Goal: Task Accomplishment & Management: Complete application form

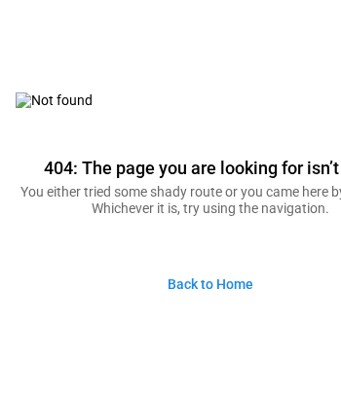
click at [236, 275] on link "Back to Home" at bounding box center [210, 285] width 117 height 42
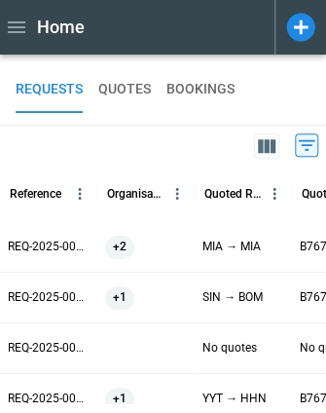
click at [311, 141] on icon at bounding box center [306, 144] width 23 height 23
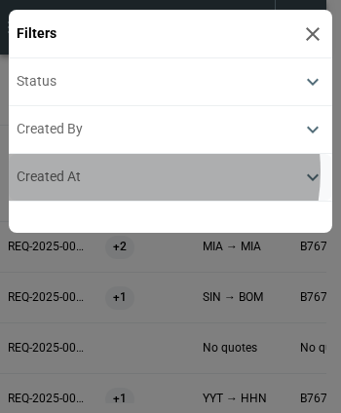
click at [125, 170] on div "Created At" at bounding box center [159, 177] width 285 height 17
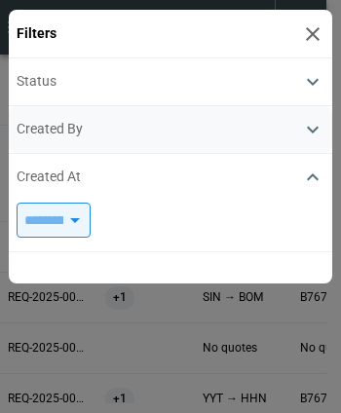
click at [127, 126] on div "Created By" at bounding box center [159, 129] width 285 height 17
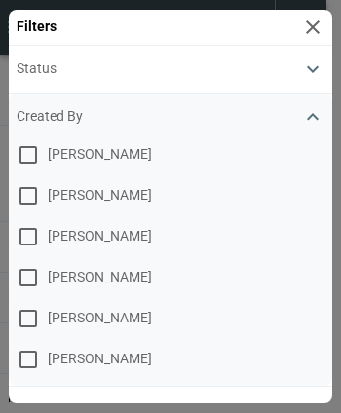
click at [127, 126] on button "Created By" at bounding box center [171, 116] width 309 height 23
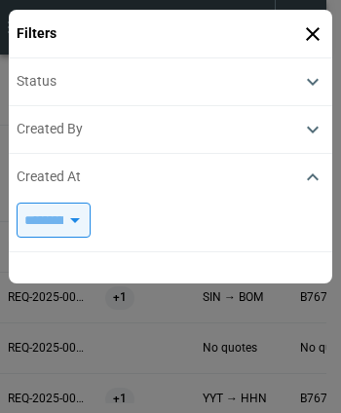
click at [301, 30] on icon at bounding box center [312, 33] width 23 height 23
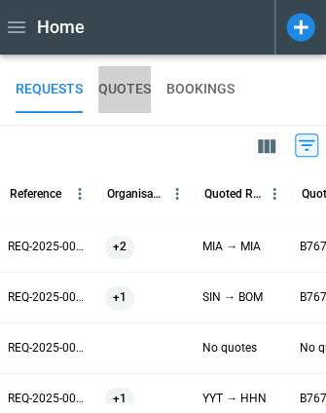
click at [132, 78] on button "QUOTES" at bounding box center [124, 89] width 53 height 47
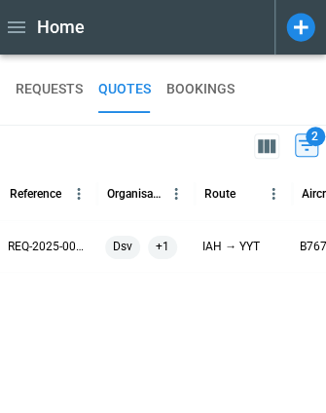
click at [309, 147] on icon at bounding box center [306, 144] width 23 height 23
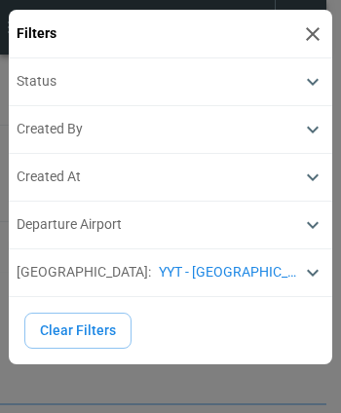
type input "**********"
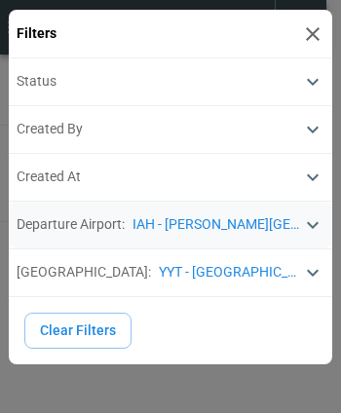
click at [223, 234] on button "Departure Airport : IAH - George Bush Intercontinental Houston Airport" at bounding box center [171, 224] width 309 height 23
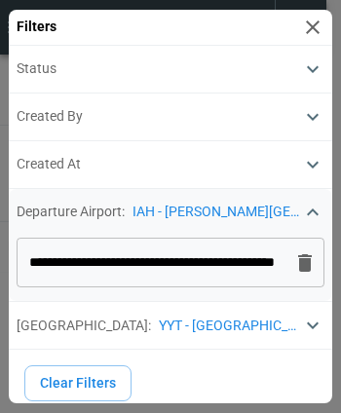
click at [293, 263] on icon at bounding box center [304, 262] width 23 height 23
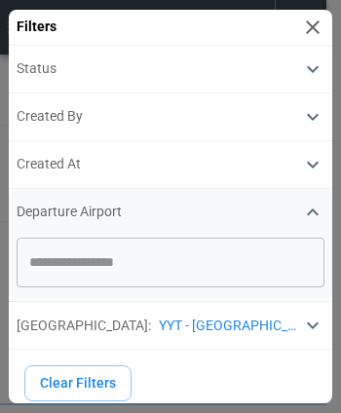
click at [283, 263] on input "text" at bounding box center [170, 263] width 293 height 34
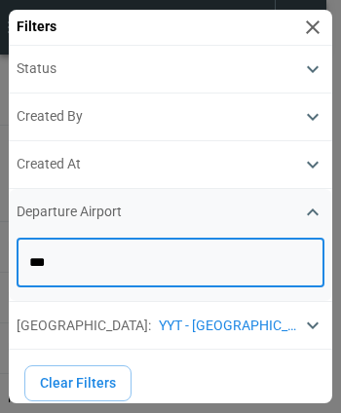
type input "***"
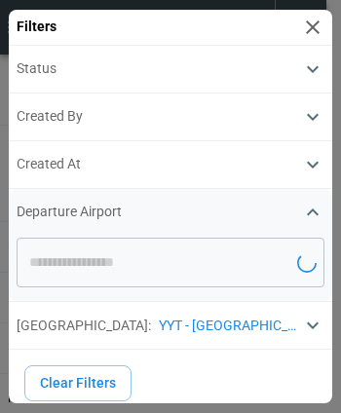
type input "**********"
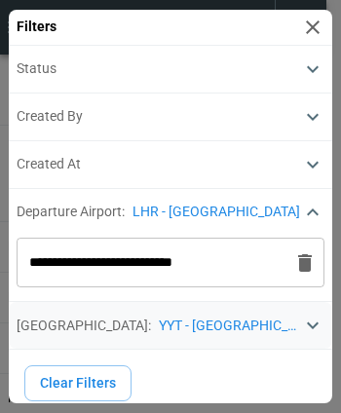
click at [278, 319] on p "YYT - St. John's International Airport" at bounding box center [230, 326] width 143 height 17
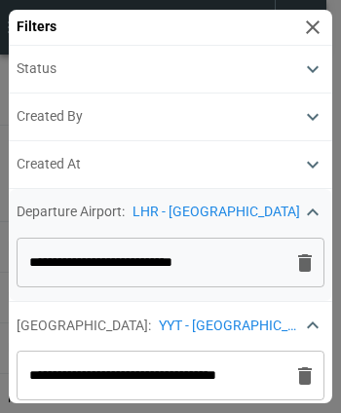
scroll to position [76, 0]
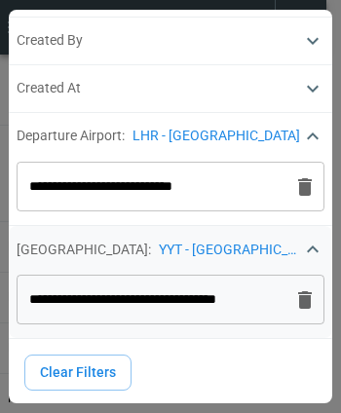
click at [298, 306] on icon at bounding box center [305, 300] width 14 height 18
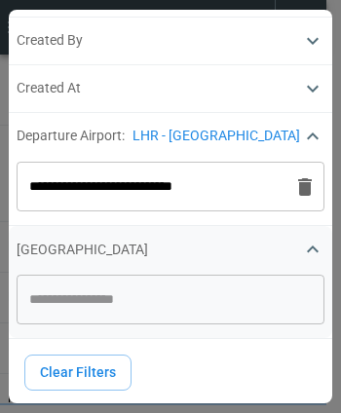
click at [198, 294] on input "text" at bounding box center [170, 300] width 293 height 34
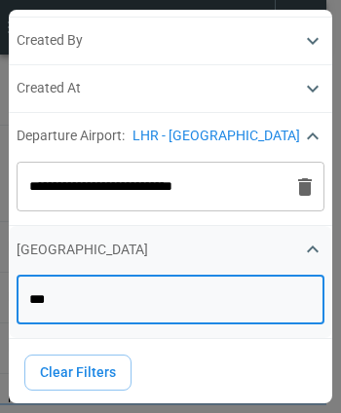
type input "***"
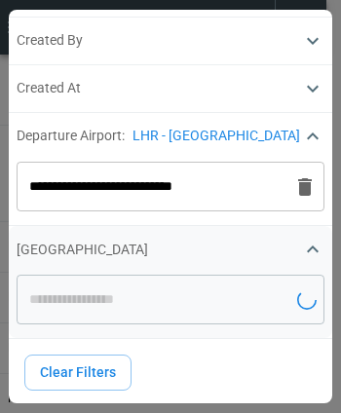
type input "**********"
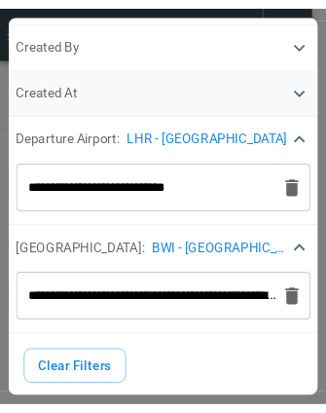
scroll to position [0, 0]
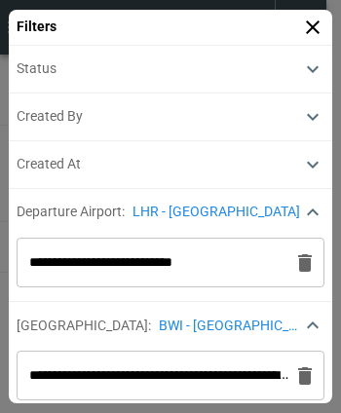
click at [306, 28] on icon at bounding box center [313, 27] width 14 height 14
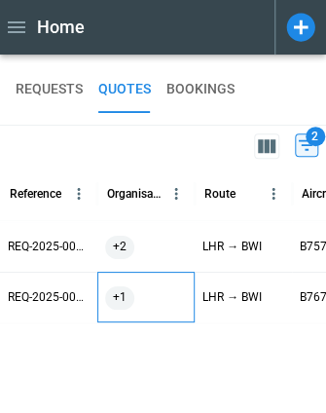
click at [166, 297] on div "+1" at bounding box center [146, 297] width 82 height 23
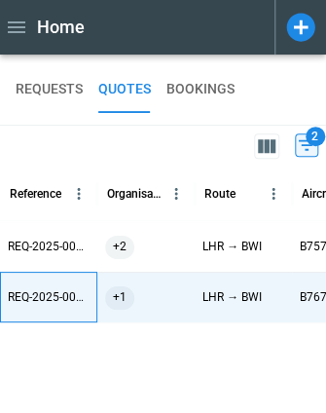
click at [63, 297] on p "REQ-2025-003216" at bounding box center [49, 297] width 82 height 17
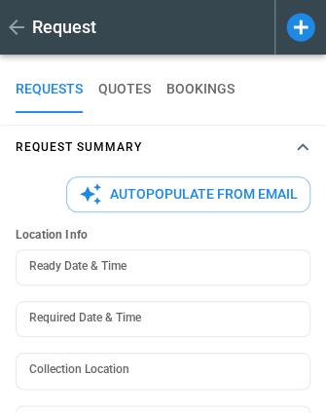
scroll to position [125, 0]
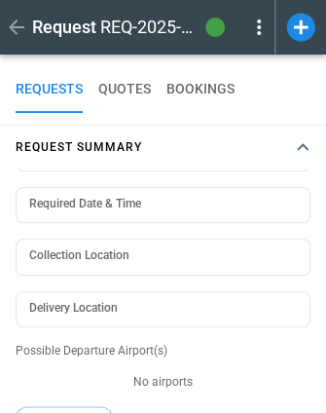
type textarea "*"
type input "**********"
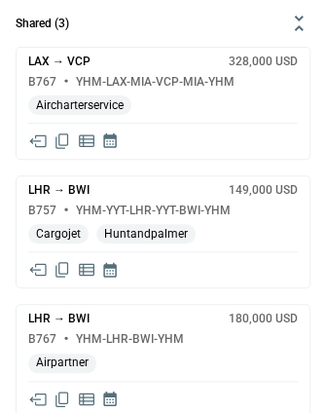
scroll to position [1964, 0]
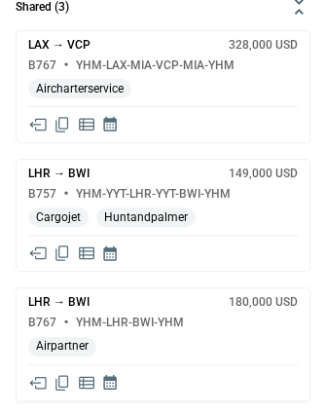
click at [35, 376] on icon "Share quote in email" at bounding box center [37, 382] width 19 height 19
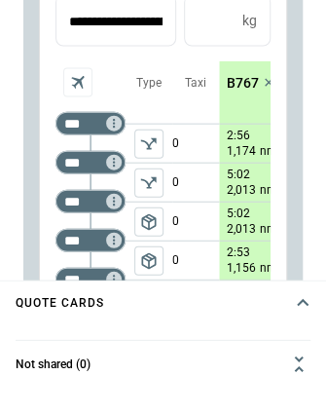
scroll to position [1467, 0]
click at [234, 92] on p "B767" at bounding box center [243, 83] width 32 height 17
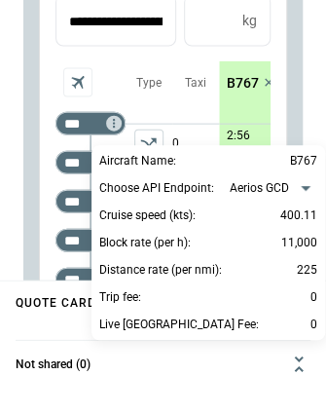
click at [127, 117] on div at bounding box center [163, 206] width 326 height 413
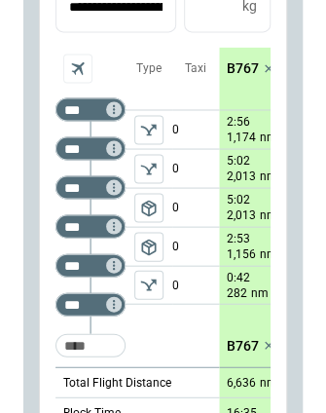
scroll to position [1617, 0]
click at [240, 77] on p "B767" at bounding box center [243, 68] width 32 height 17
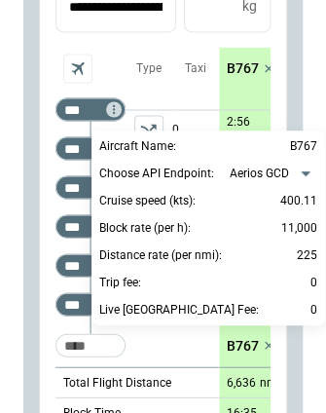
click at [240, 119] on div at bounding box center [163, 206] width 326 height 413
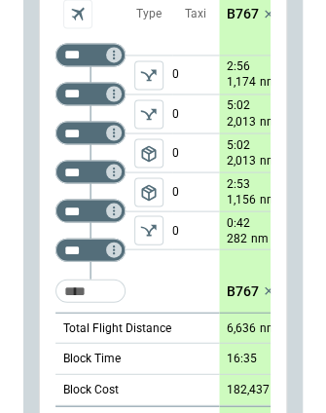
scroll to position [1676, 0]
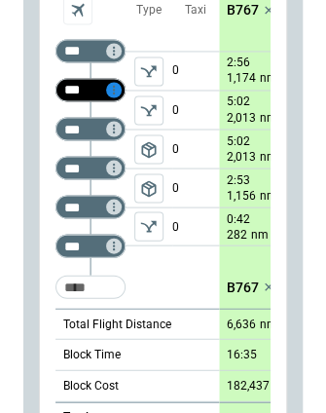
click at [113, 96] on icon "Too short" at bounding box center [114, 90] width 14 height 14
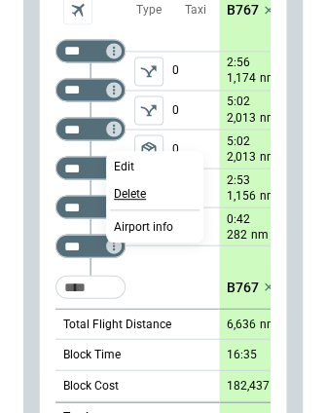
click at [131, 193] on p "Delete" at bounding box center [130, 194] width 32 height 17
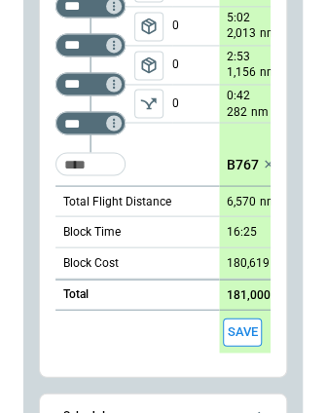
scroll to position [1759, 0]
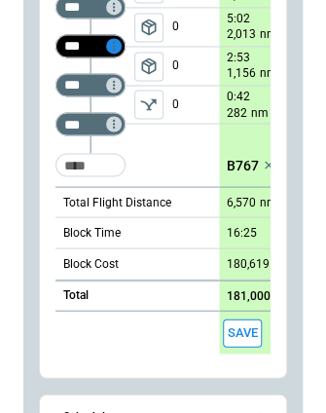
click at [115, 53] on icon "Too short" at bounding box center [114, 46] width 14 height 14
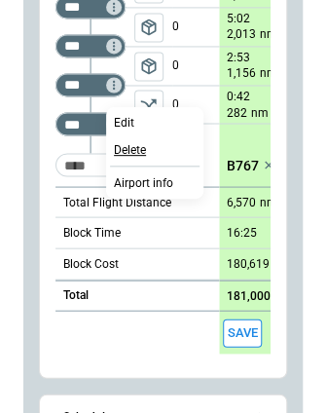
click at [131, 153] on p "Delete" at bounding box center [130, 150] width 32 height 17
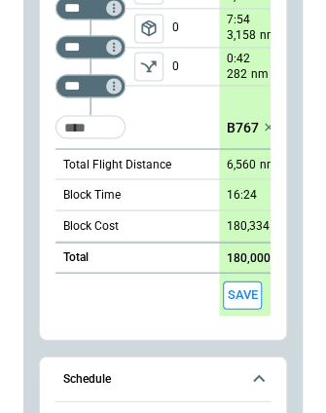
scroll to position [1349, 0]
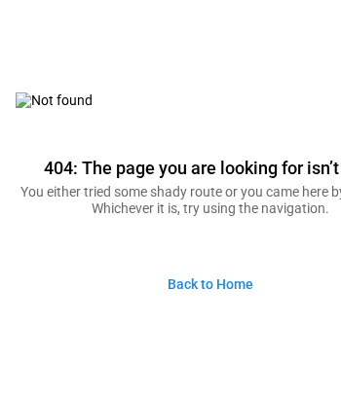
click at [216, 290] on link "Back to Home" at bounding box center [210, 285] width 117 height 42
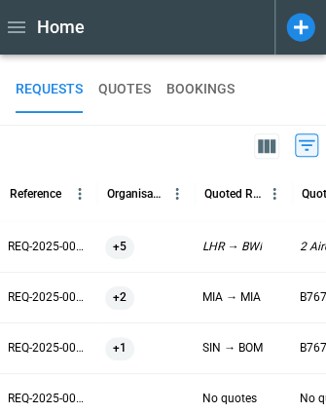
click at [187, 263] on div "+5" at bounding box center [145, 246] width 97 height 51
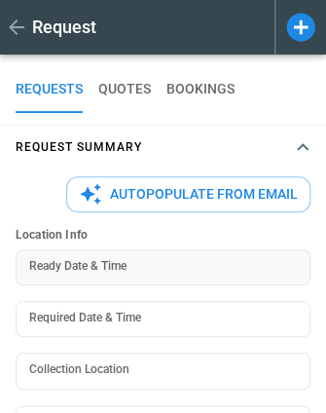
scroll to position [125, 0]
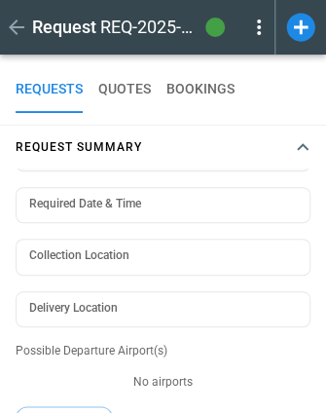
type textarea "*"
type input "**********"
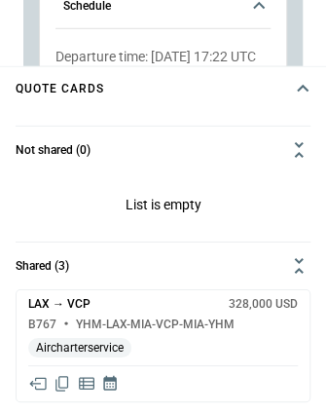
scroll to position [1964, 0]
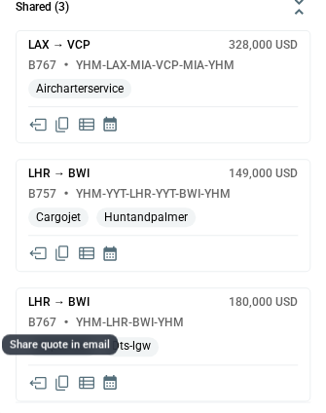
click at [42, 378] on icon "Share quote in email" at bounding box center [37, 382] width 19 height 19
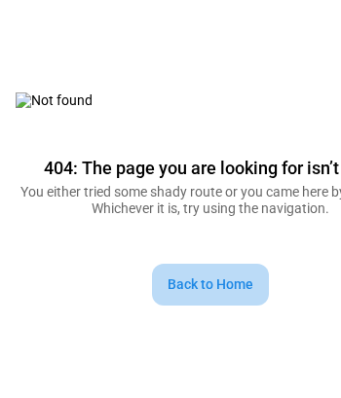
click at [225, 273] on link "Back to Home" at bounding box center [210, 285] width 117 height 42
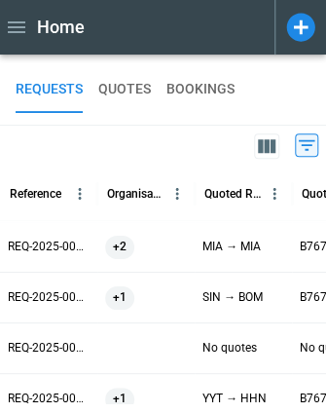
click at [310, 31] on icon at bounding box center [300, 27] width 28 height 28
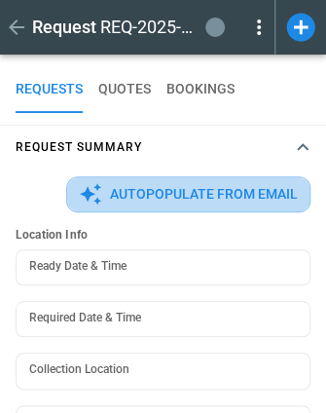
click at [212, 176] on button "Autopopulate from Email" at bounding box center [188, 194] width 245 height 36
type textarea "*"
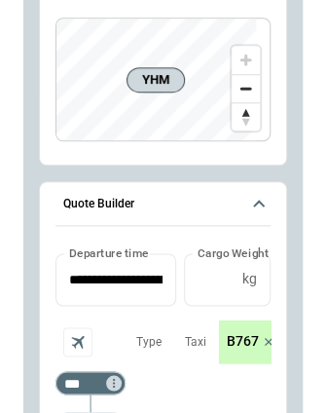
scroll to position [236, 0]
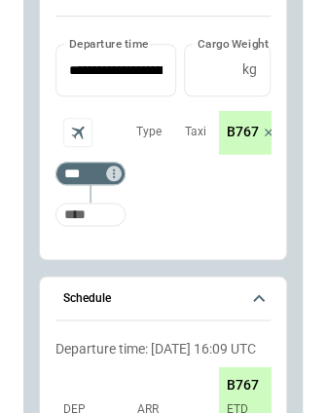
click at [103, 196] on input "Too short" at bounding box center [90, 213] width 62 height 35
type input "***"
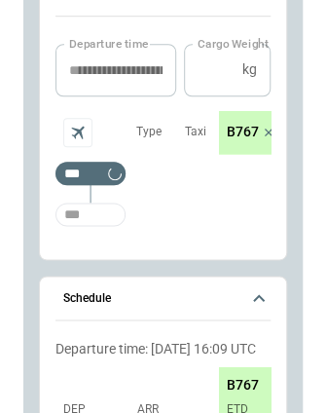
type textarea "*"
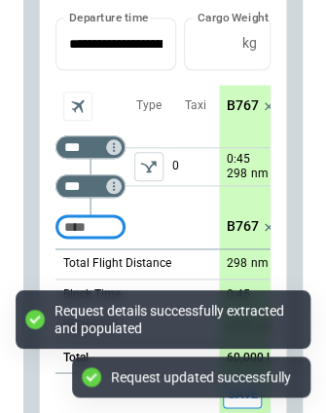
scroll to position [125, 0]
type textarea "*"
type input "**********"
type input "***"
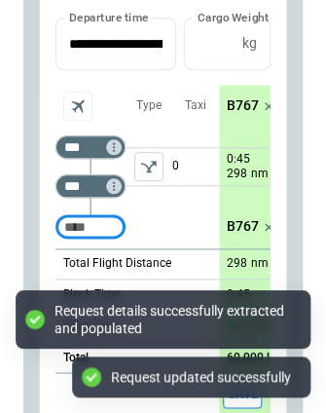
type textarea "*"
type input "***"
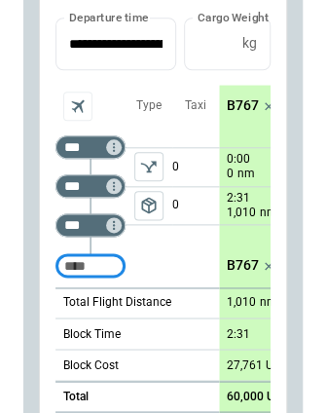
click at [150, 162] on icon "left aligned" at bounding box center [148, 166] width 19 height 19
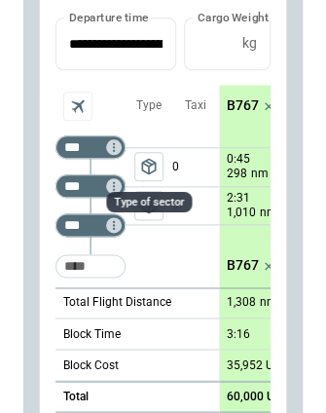
click at [150, 162] on span "package_2" at bounding box center [148, 166] width 19 height 19
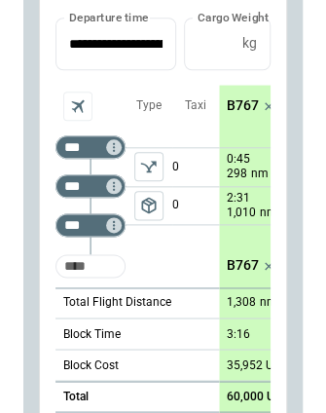
click at [90, 265] on input "Too short" at bounding box center [90, 264] width 62 height 35
type input "***"
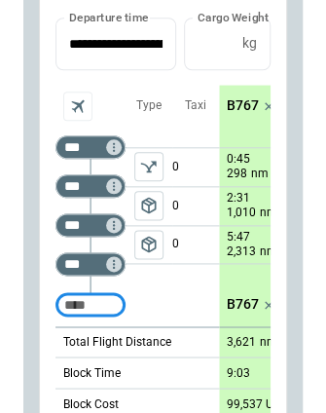
click at [92, 298] on input "Too short" at bounding box center [90, 303] width 62 height 35
type input "***"
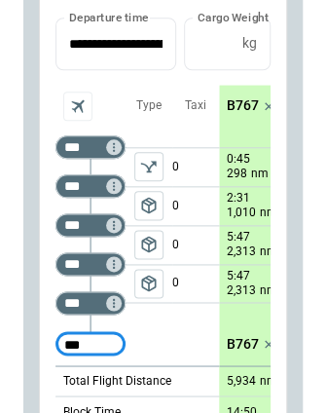
type input "***"
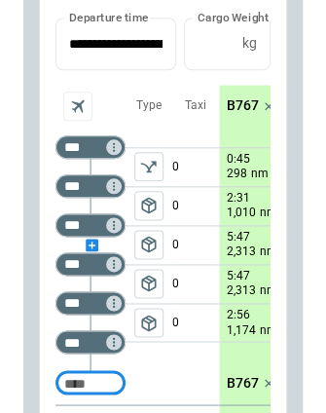
click at [88, 245] on div "scrollable content" at bounding box center [91, 245] width 70 height 0
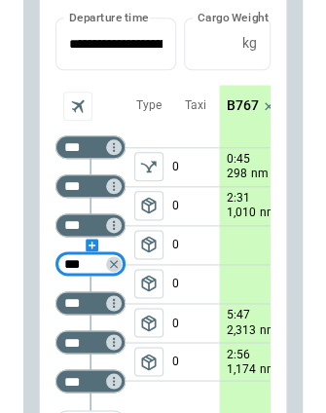
type input "***"
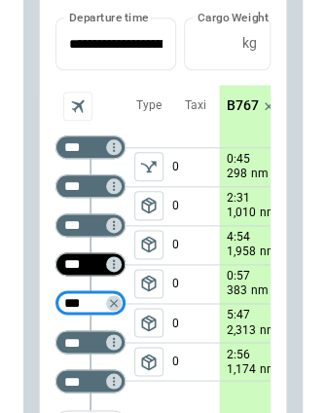
click at [88, 254] on input "***" at bounding box center [86, 262] width 55 height 19
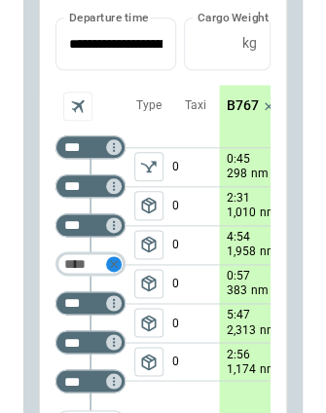
click at [115, 257] on icon "Not found" at bounding box center [114, 264] width 14 height 14
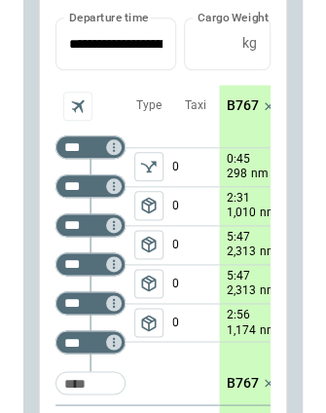
click at [154, 282] on span "package_2" at bounding box center [148, 283] width 19 height 19
click at [152, 323] on span "package_2" at bounding box center [148, 322] width 19 height 19
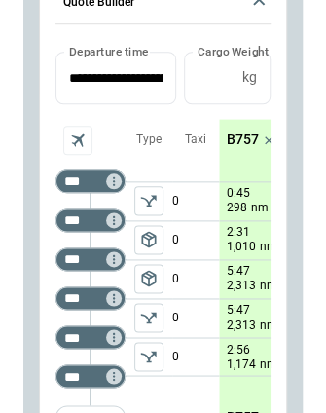
scroll to position [0, 90]
click at [245, 132] on p "B757" at bounding box center [242, 140] width 32 height 17
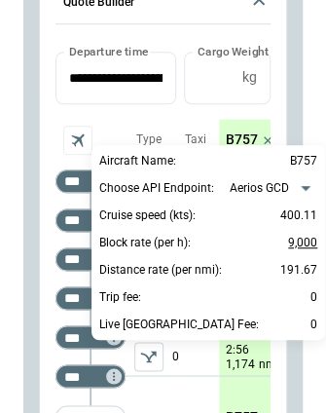
click at [300, 232] on p "9,000" at bounding box center [302, 242] width 29 height 23
type input "*****"
click at [218, 386] on div at bounding box center [163, 206] width 326 height 413
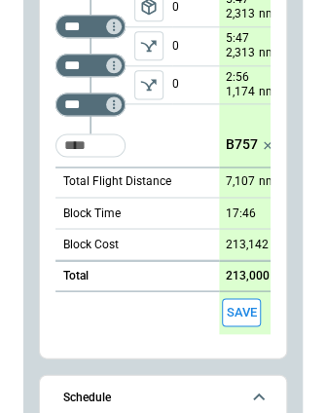
scroll to position [363, 0]
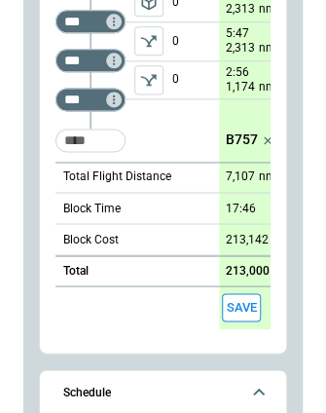
click at [242, 304] on button "Save" at bounding box center [241, 307] width 39 height 28
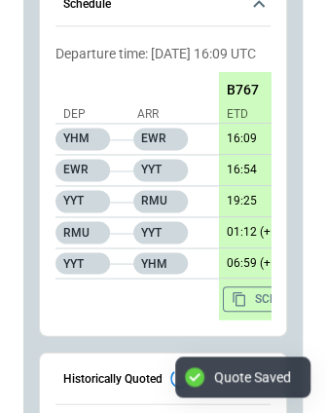
type textarea "*"
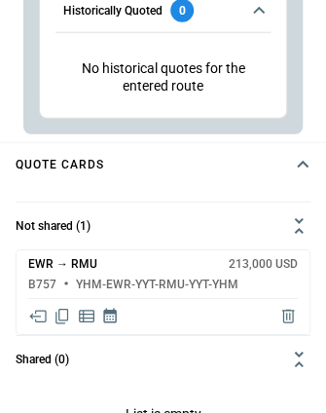
scroll to position [1682, 0]
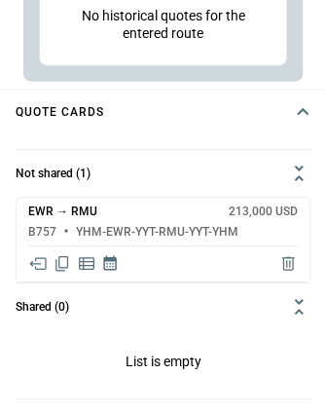
click at [45, 268] on icon "Share quote in email" at bounding box center [37, 263] width 19 height 19
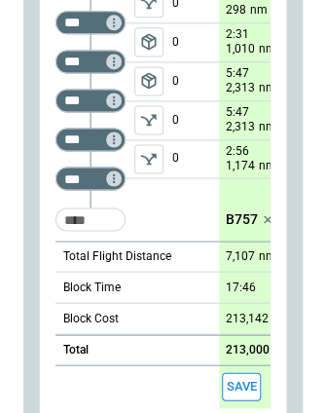
scroll to position [144, 0]
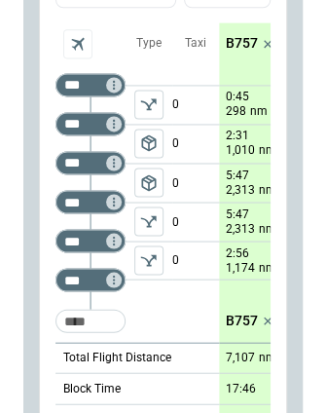
click at [239, 45] on p "B757" at bounding box center [242, 43] width 32 height 17
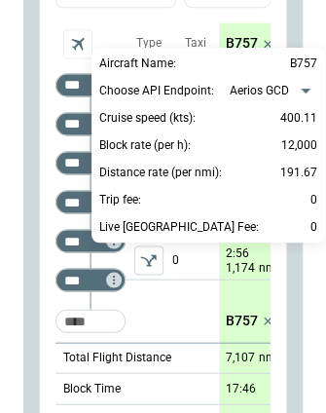
click at [239, 45] on div at bounding box center [163, 206] width 326 height 413
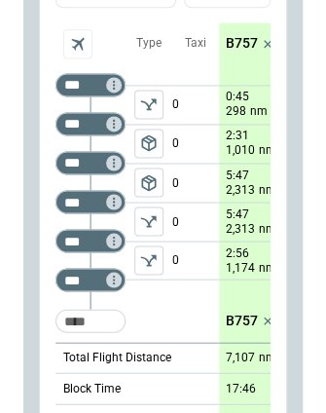
scroll to position [177, 0]
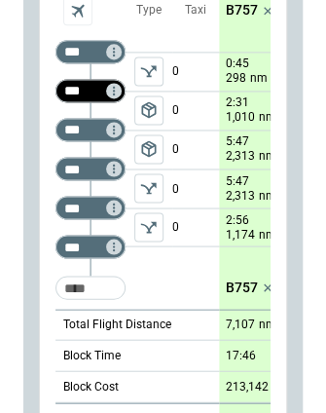
click at [100, 92] on input "***" at bounding box center [86, 89] width 55 height 19
type input "***"
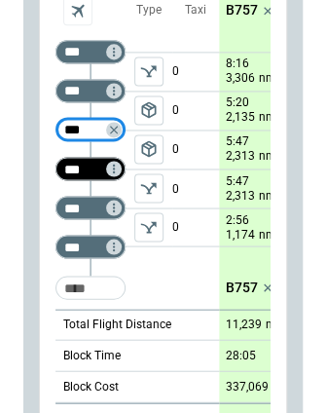
click at [92, 164] on input "***" at bounding box center [86, 167] width 55 height 19
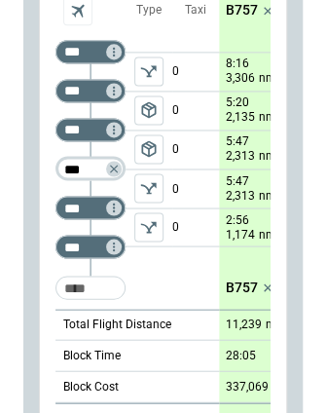
type input "***"
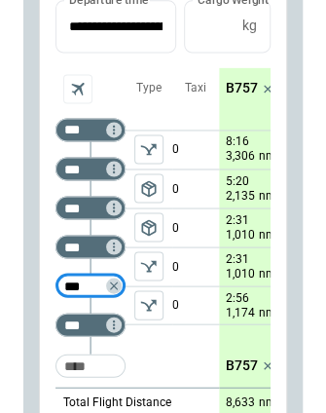
scroll to position [97, 0]
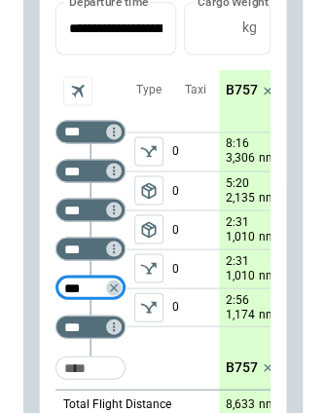
click at [241, 85] on p "B757" at bounding box center [242, 90] width 32 height 17
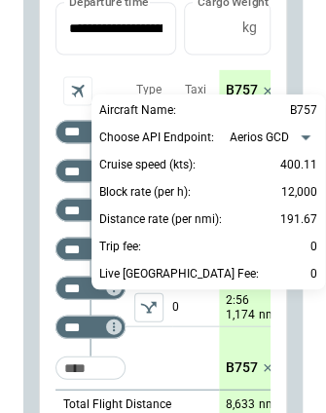
click at [241, 85] on div at bounding box center [163, 206] width 326 height 413
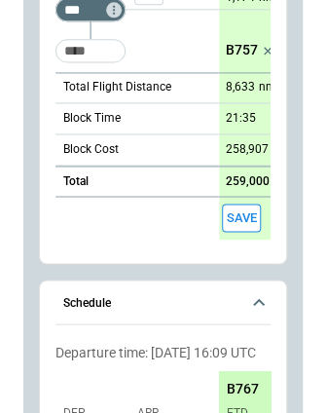
scroll to position [415, 0]
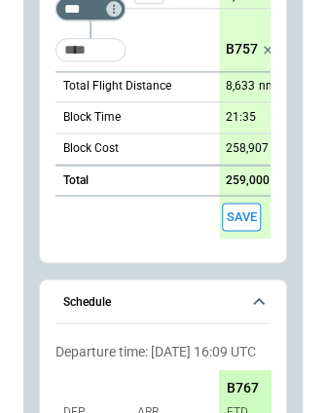
click at [247, 221] on button "Save" at bounding box center [241, 217] width 39 height 28
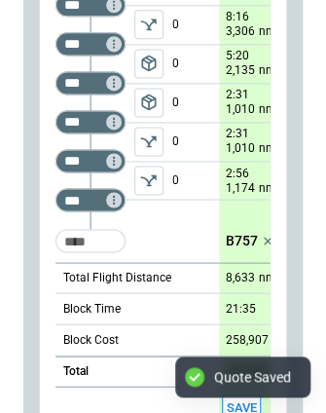
scroll to position [193, 0]
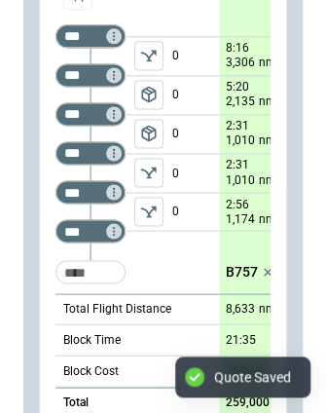
type textarea "*"
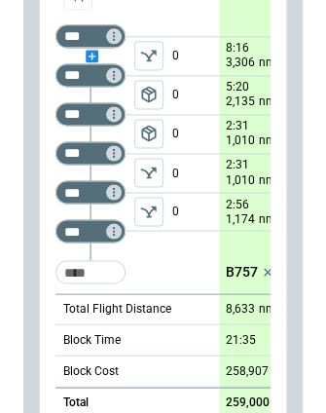
click at [92, 56] on div "scrollable content" at bounding box center [91, 56] width 70 height 0
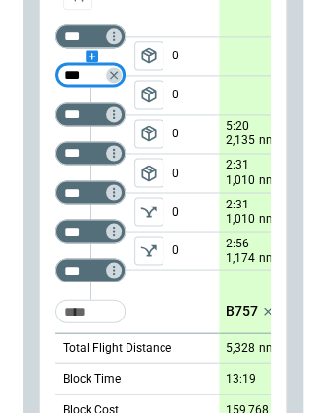
type input "***"
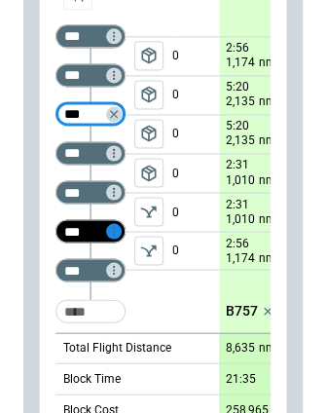
click at [115, 227] on icon "Not found" at bounding box center [114, 231] width 14 height 14
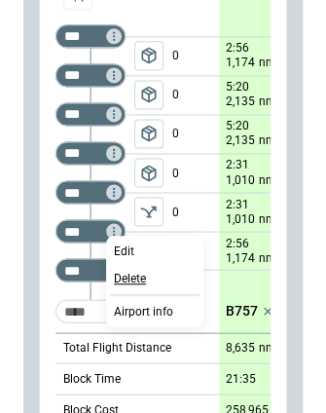
click at [129, 277] on p "Delete" at bounding box center [130, 279] width 32 height 17
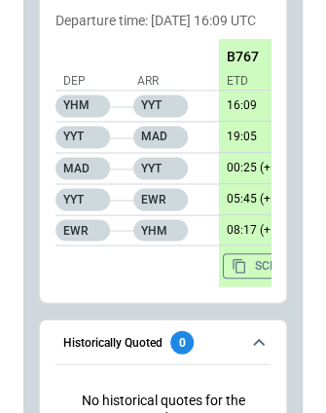
scroll to position [1782, 0]
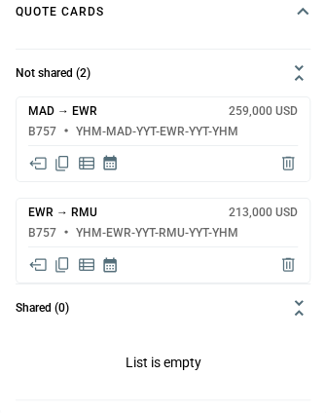
click at [282, 164] on icon "Delete quote" at bounding box center [288, 163] width 19 height 19
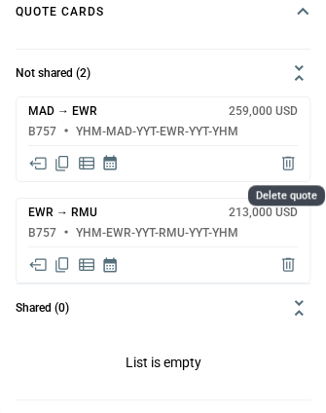
click at [290, 162] on icon "Delete quote" at bounding box center [288, 163] width 19 height 19
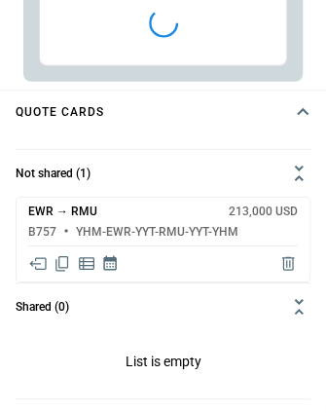
scroll to position [786, 0]
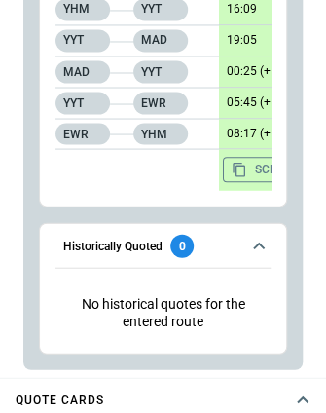
type textarea "*"
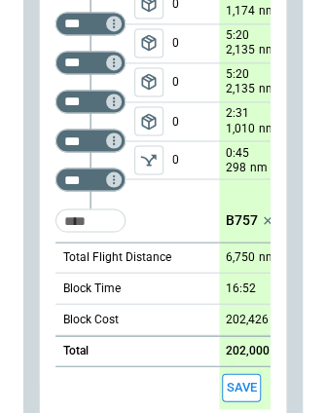
scroll to position [41, 0]
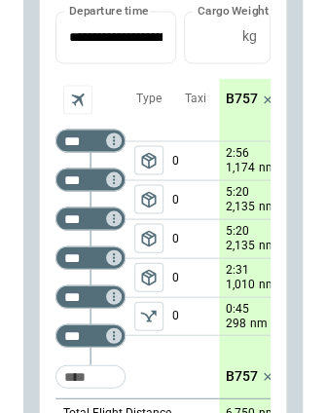
click at [236, 96] on p "B757" at bounding box center [242, 99] width 32 height 17
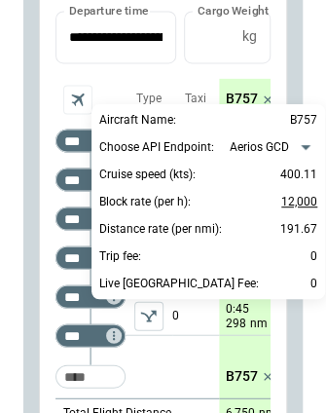
click at [294, 197] on p "12,000" at bounding box center [300, 201] width 36 height 23
type input "*****"
click at [174, 357] on div at bounding box center [163, 206] width 326 height 413
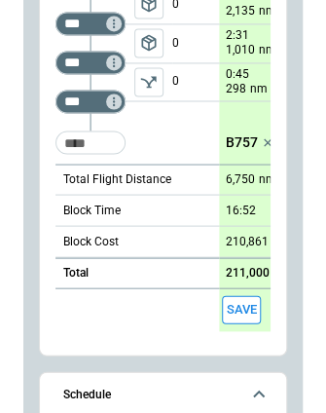
scroll to position [283, 0]
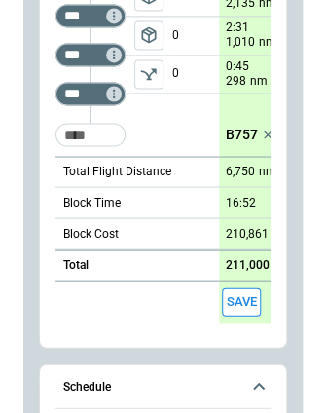
click at [231, 301] on button "Save" at bounding box center [241, 301] width 39 height 28
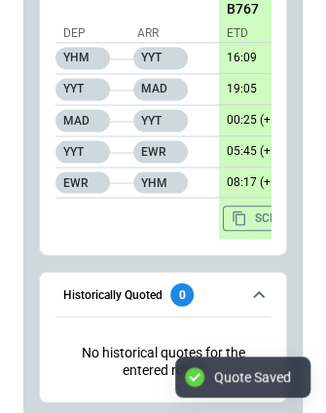
scroll to position [1782, 0]
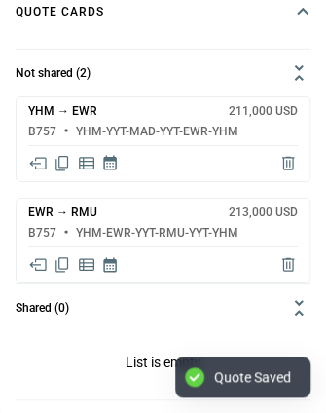
click at [288, 157] on icon "Delete quote" at bounding box center [289, 164] width 12 height 14
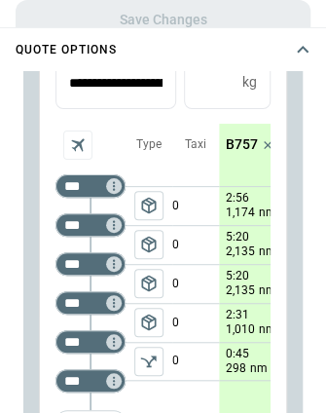
scroll to position [419, 0]
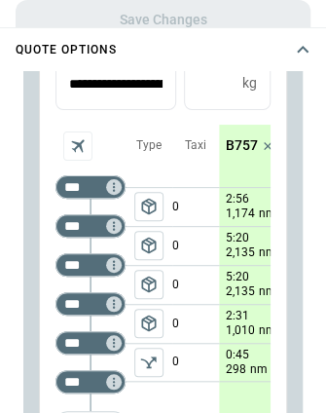
click at [146, 198] on span "package_2" at bounding box center [148, 206] width 19 height 19
click at [145, 236] on span "package_2" at bounding box center [148, 245] width 19 height 19
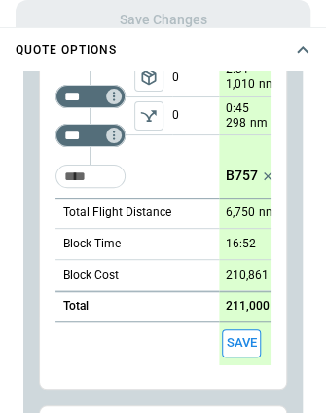
scroll to position [666, 0]
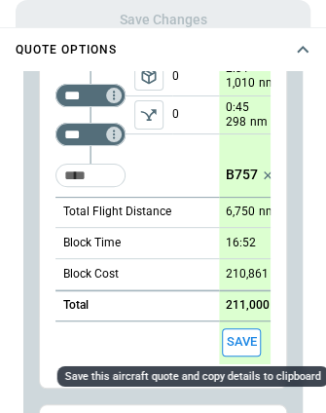
click at [238, 334] on button "Save" at bounding box center [241, 342] width 39 height 28
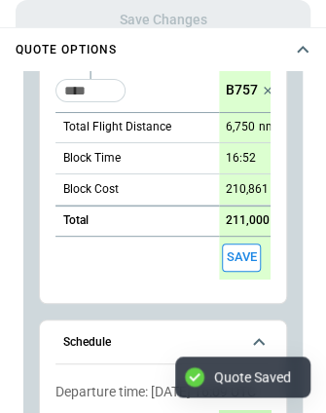
type textarea "*"
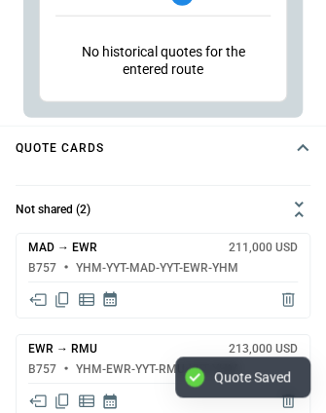
scroll to position [1782, 0]
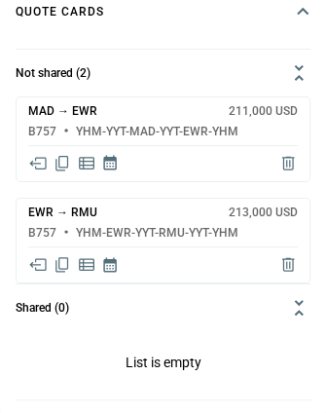
click at [40, 162] on icon "Share quote in email" at bounding box center [37, 163] width 19 height 19
